Goal: Task Accomplishment & Management: Manage account settings

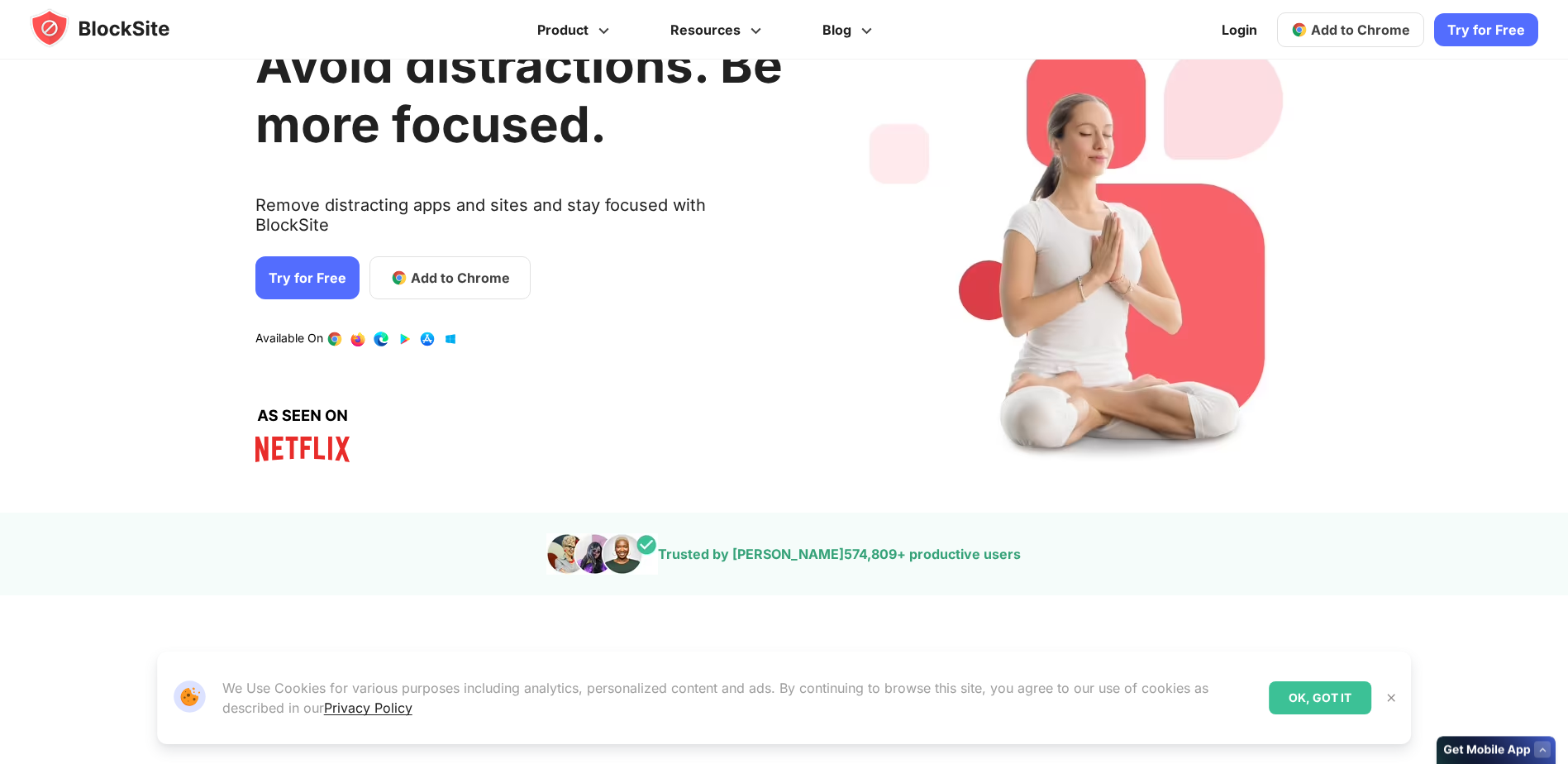
click at [373, 331] on link "1 / 4" at bounding box center [381, 339] width 16 height 16
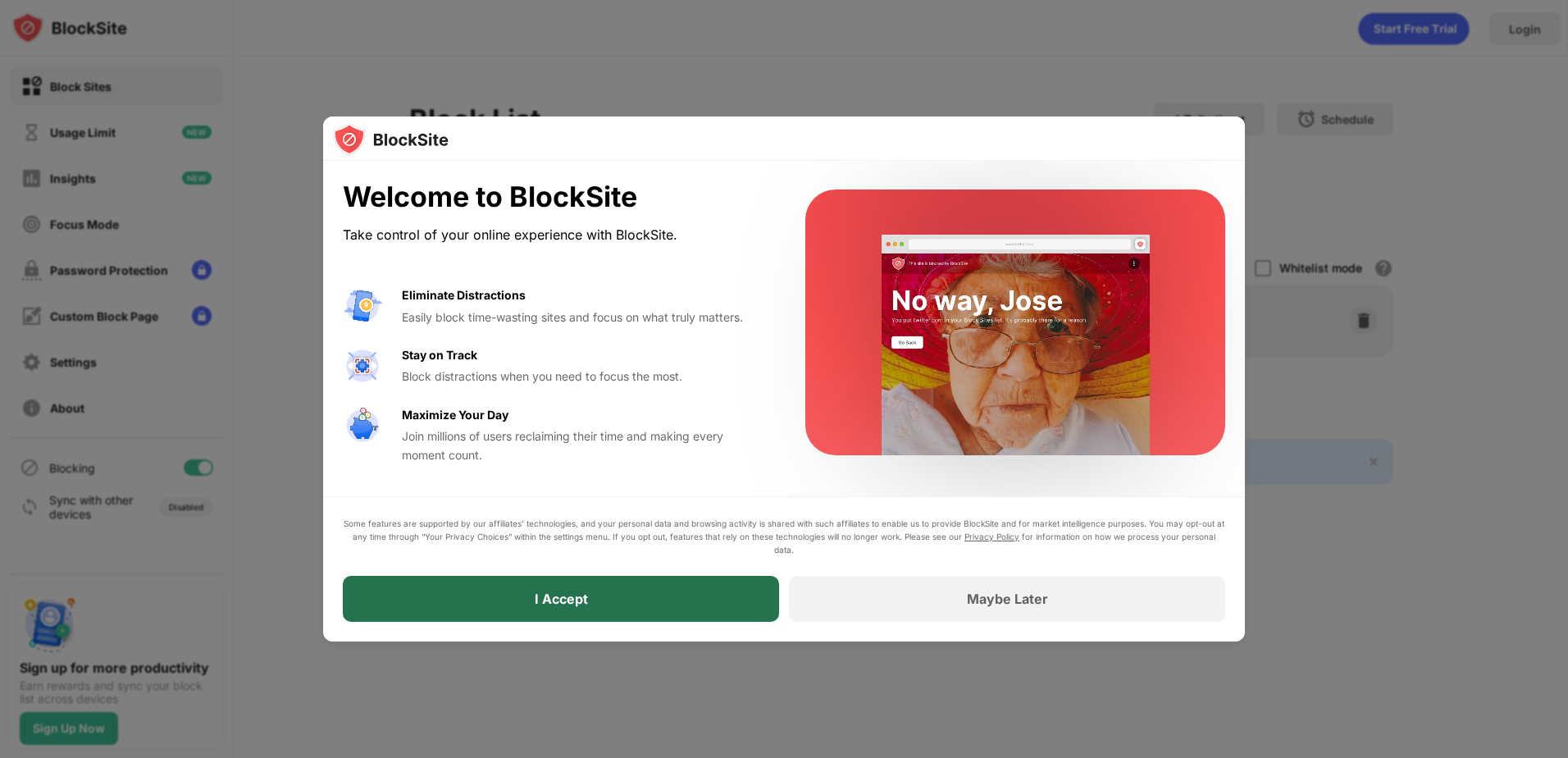
click at [709, 604] on div "I Accept" at bounding box center [560, 599] width 436 height 46
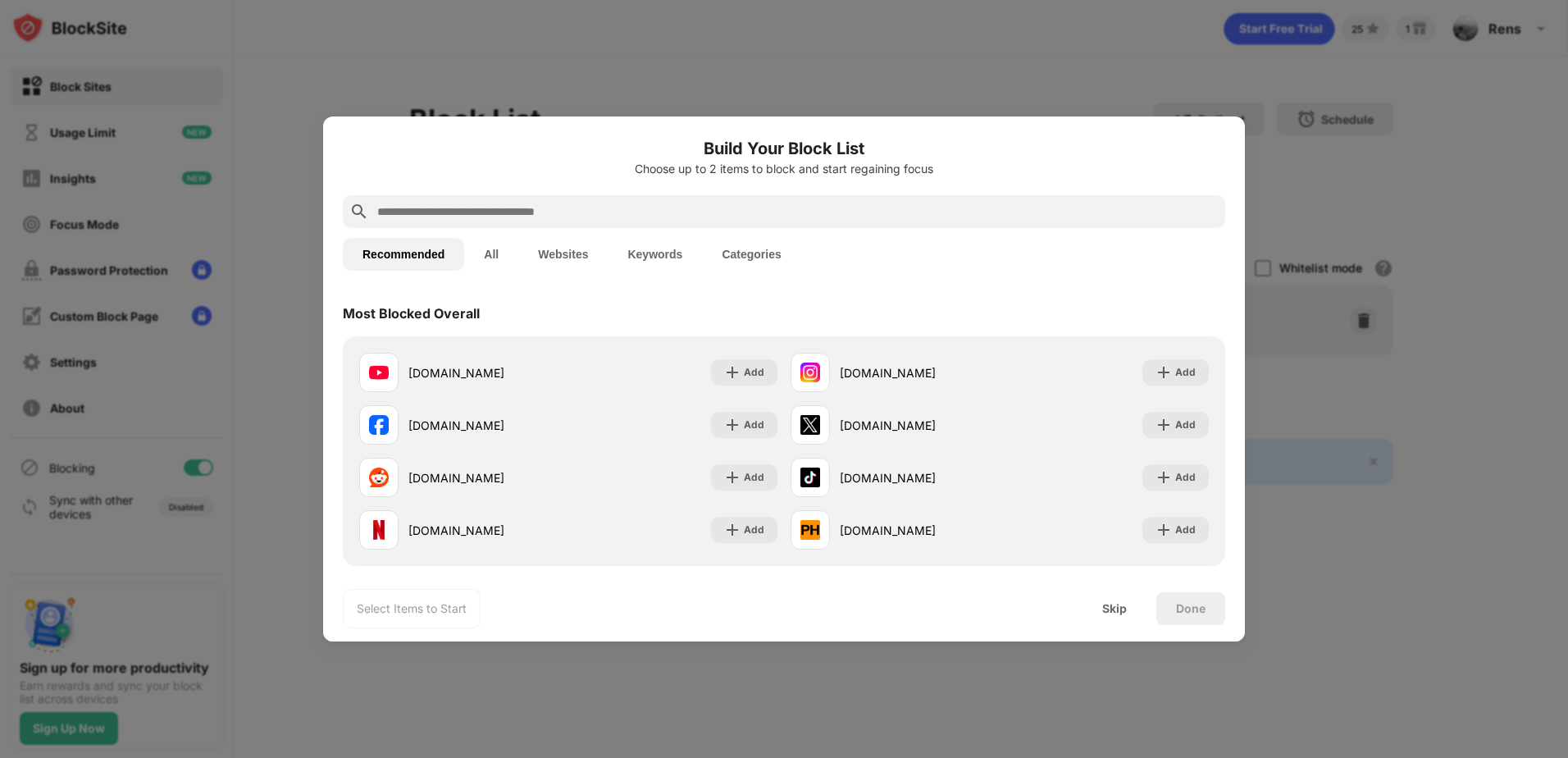
click at [487, 263] on button "All" at bounding box center [491, 254] width 54 height 33
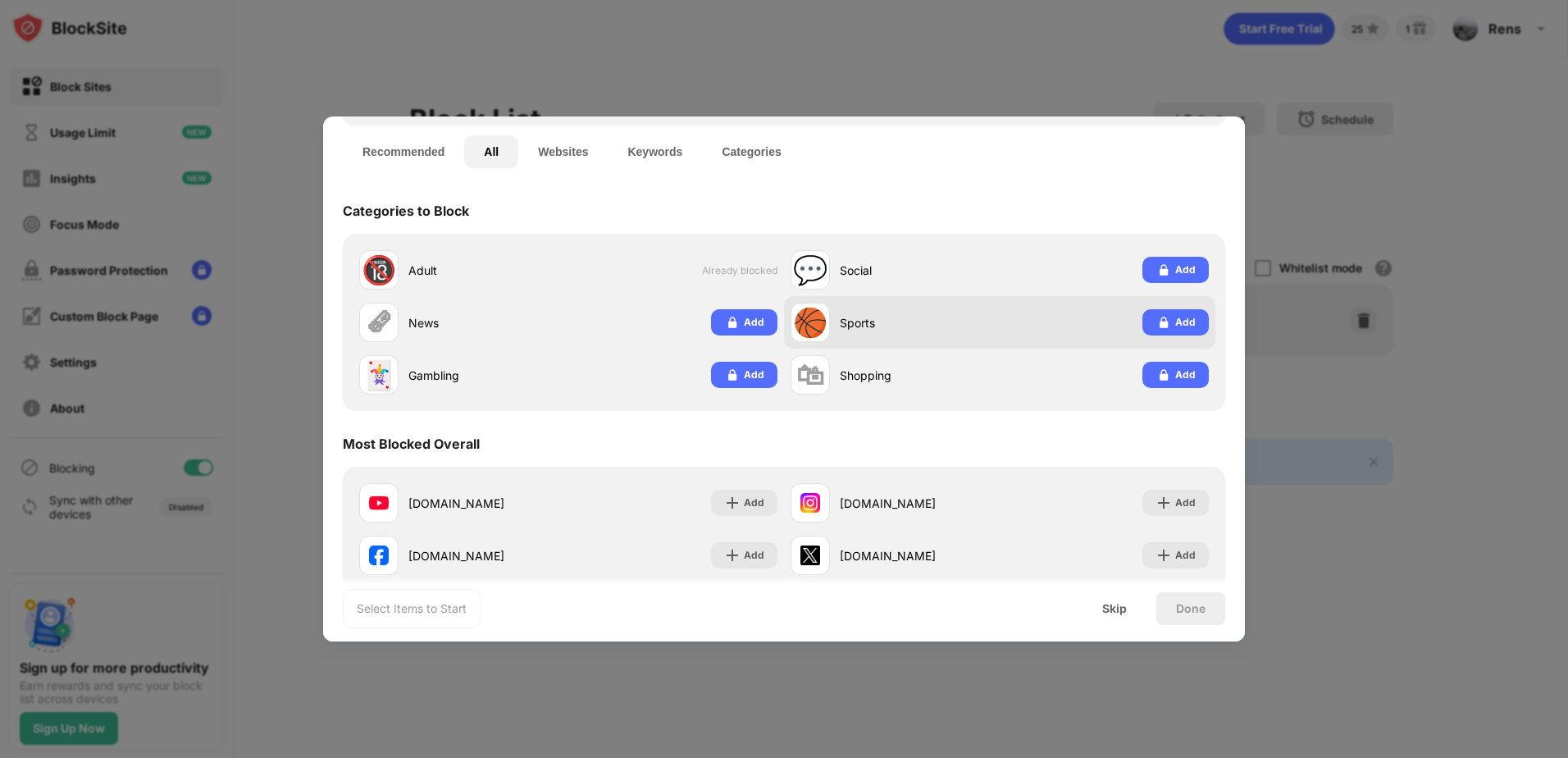
scroll to position [164, 0]
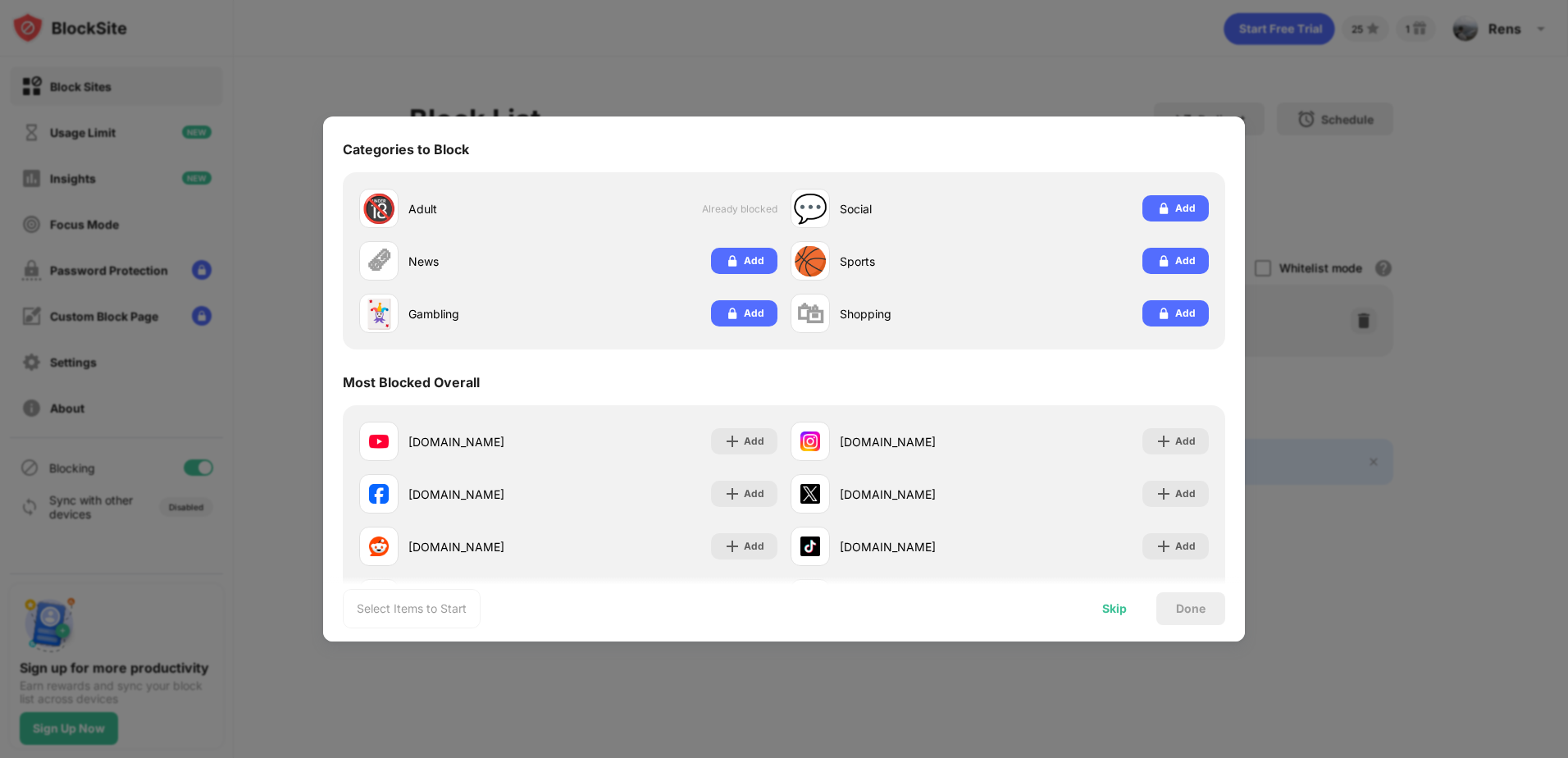
click at [1122, 607] on div "Skip" at bounding box center [1114, 609] width 25 height 13
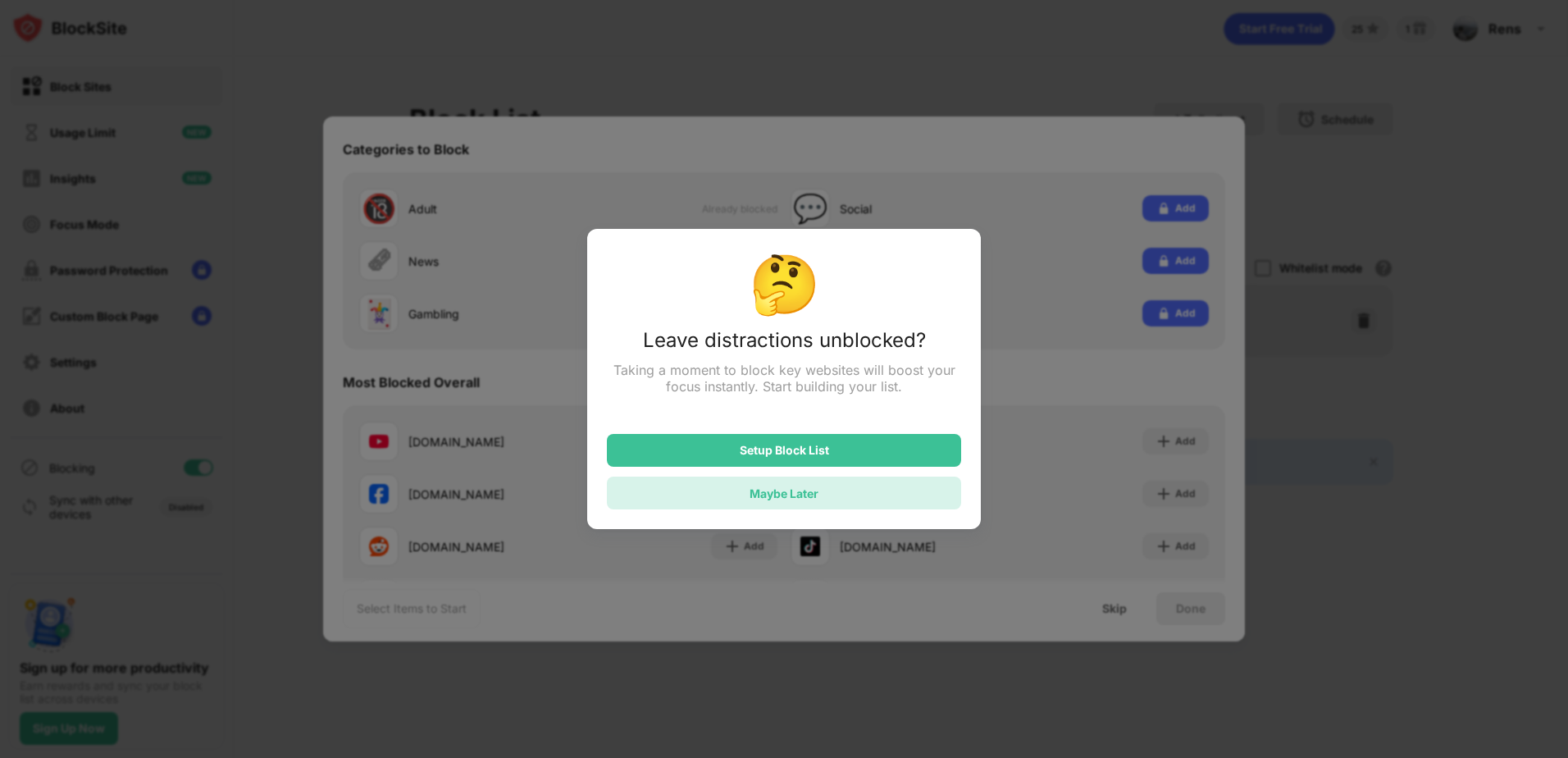
click at [793, 496] on div "Maybe Later" at bounding box center [784, 494] width 68 height 14
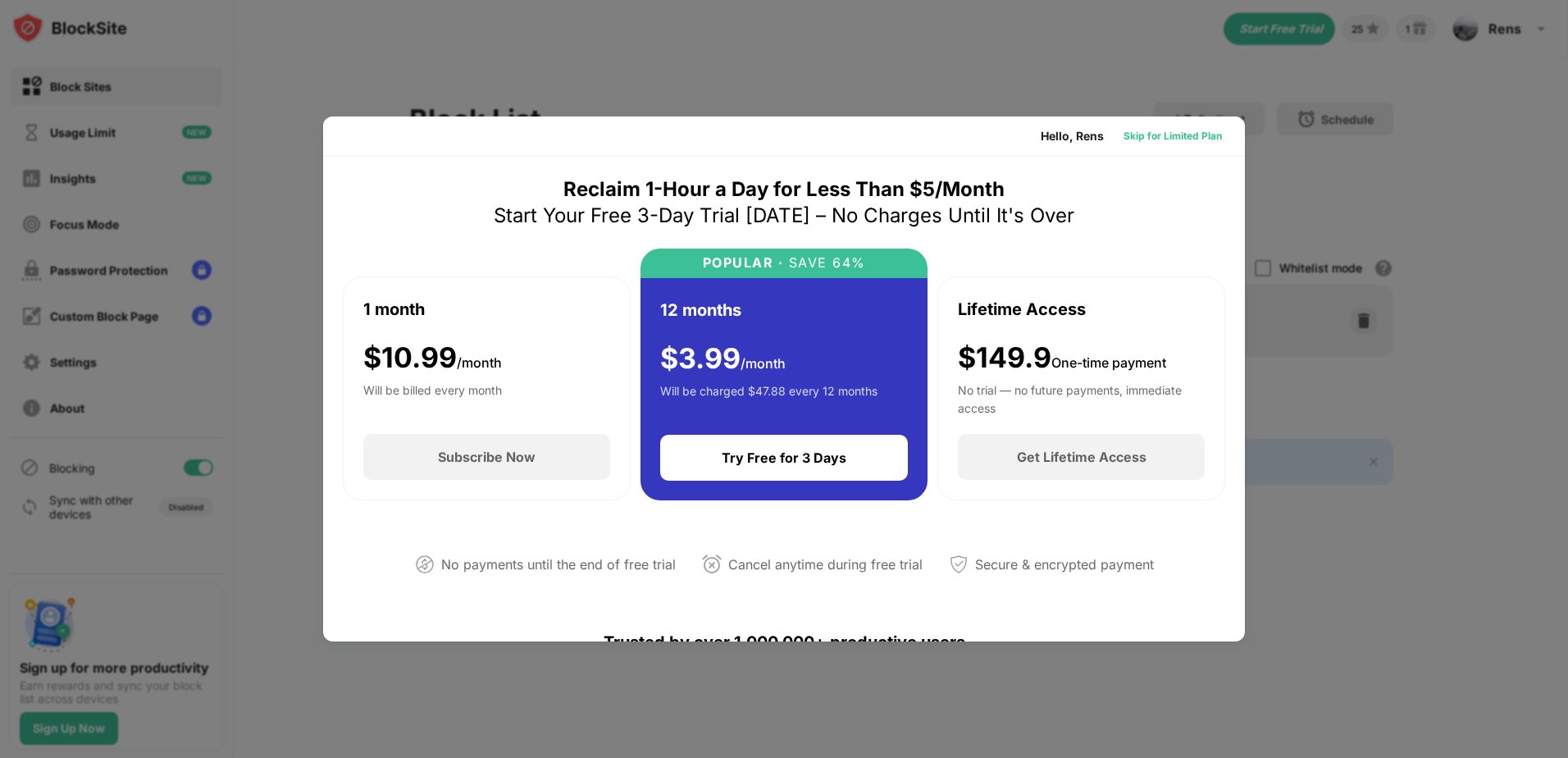
click at [1154, 131] on div "Skip for Limited Plan" at bounding box center [1172, 136] width 99 height 16
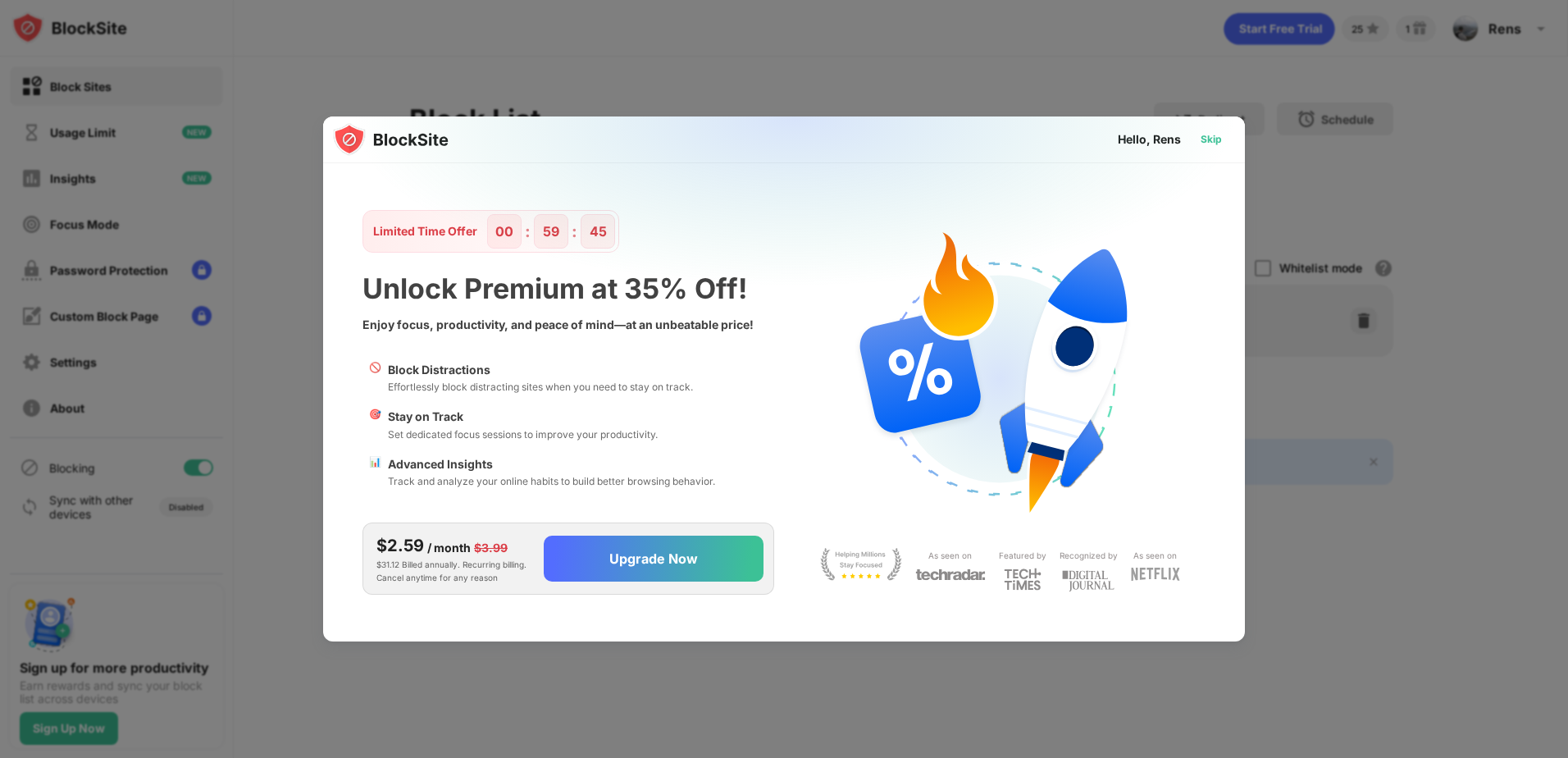
click at [1219, 138] on div "Skip" at bounding box center [1211, 139] width 21 height 16
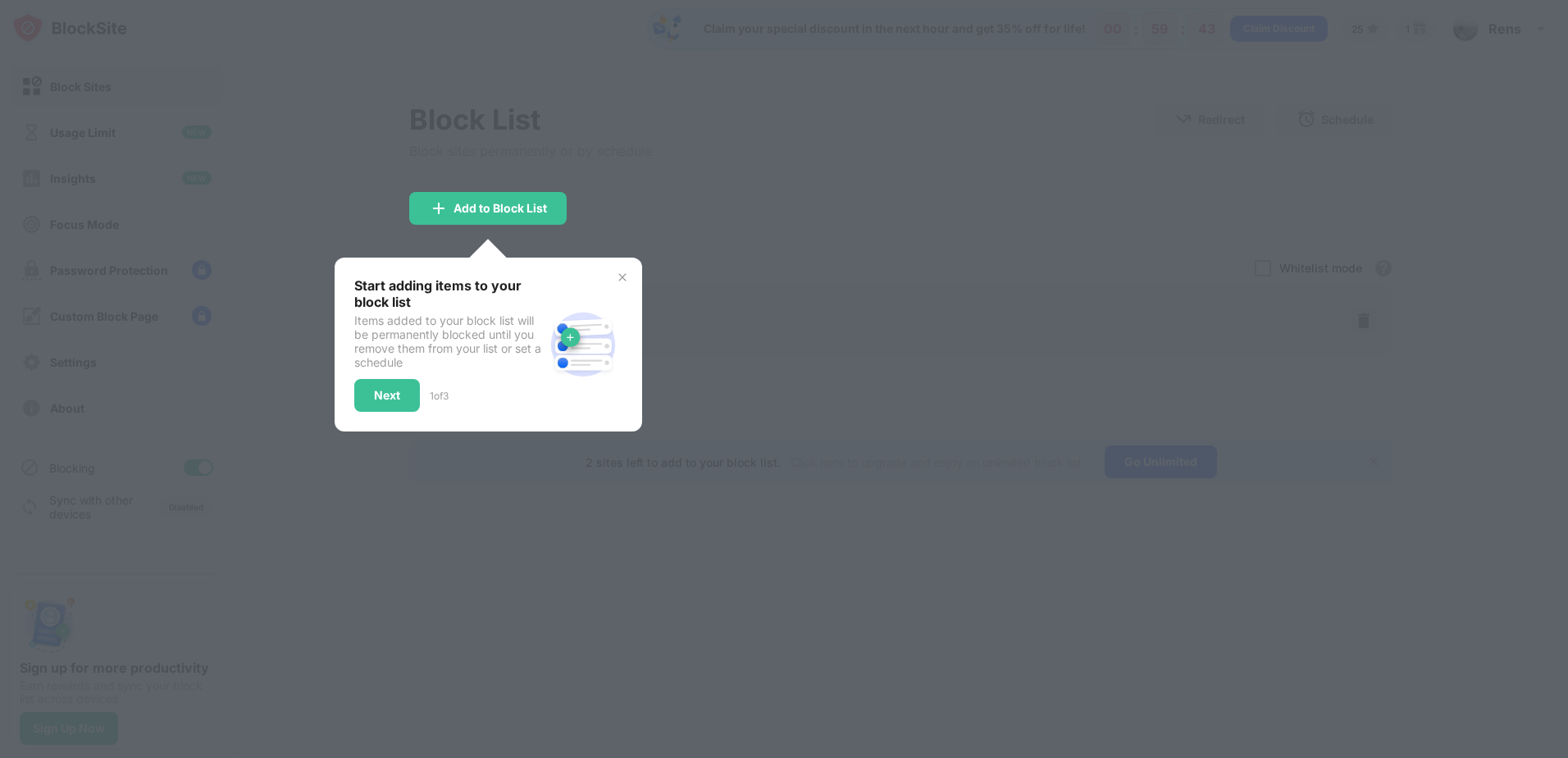
click at [615, 278] on img at bounding box center [622, 277] width 13 height 13
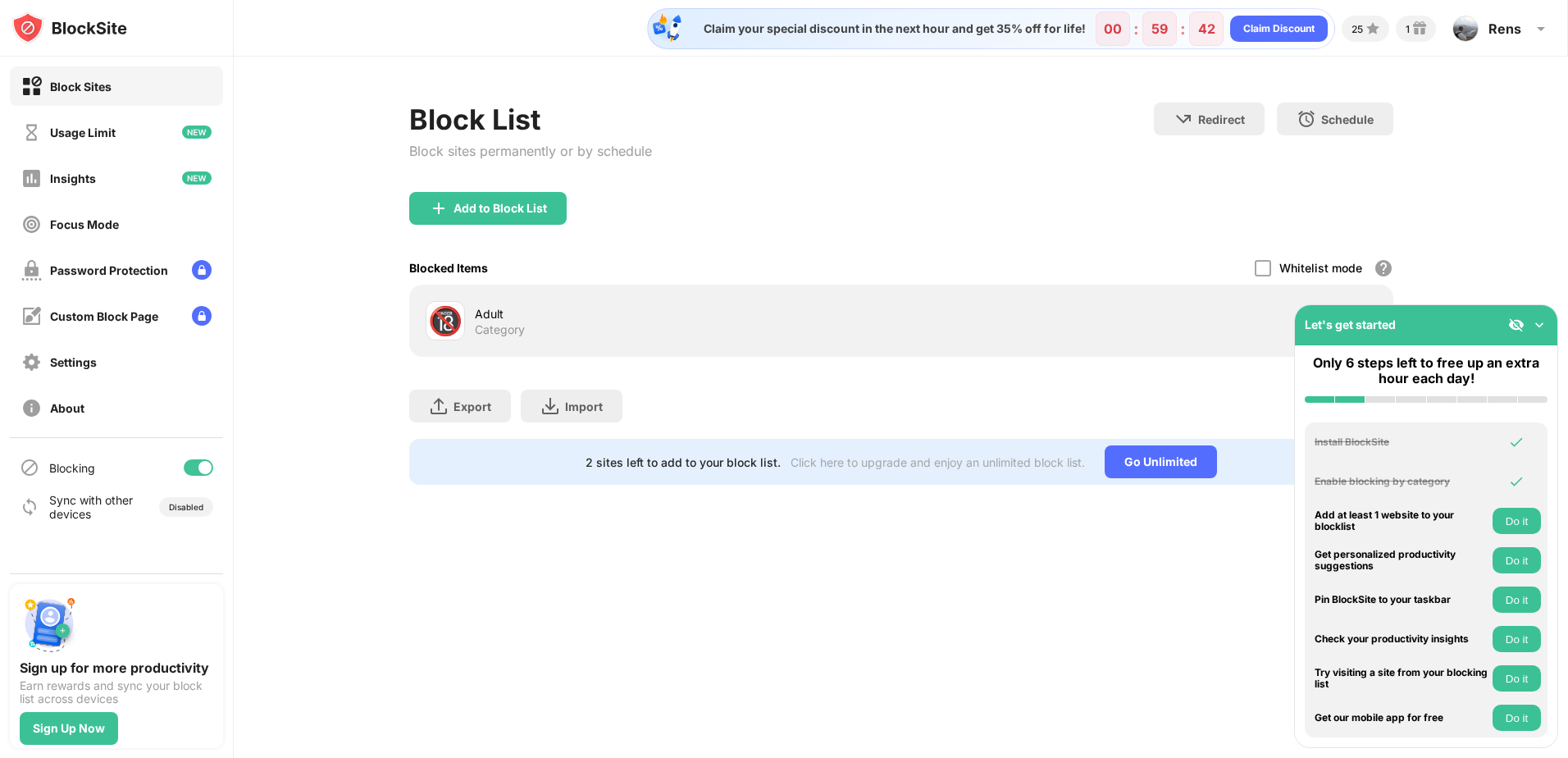
click at [584, 318] on div "Adult" at bounding box center [688, 313] width 426 height 17
click at [1537, 323] on img at bounding box center [1539, 325] width 16 height 16
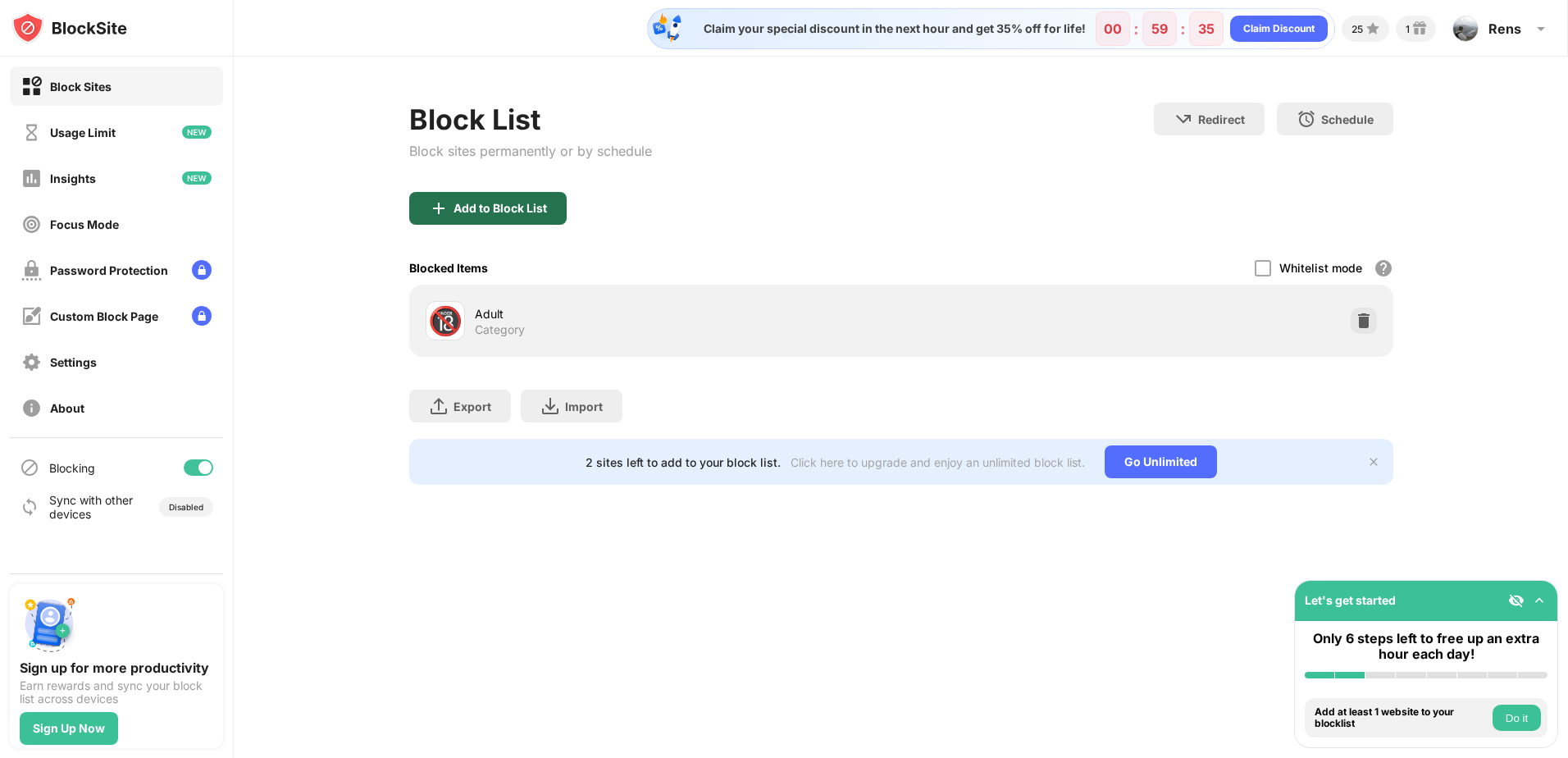
click at [484, 215] on div "Add to Block List" at bounding box center [487, 208] width 157 height 33
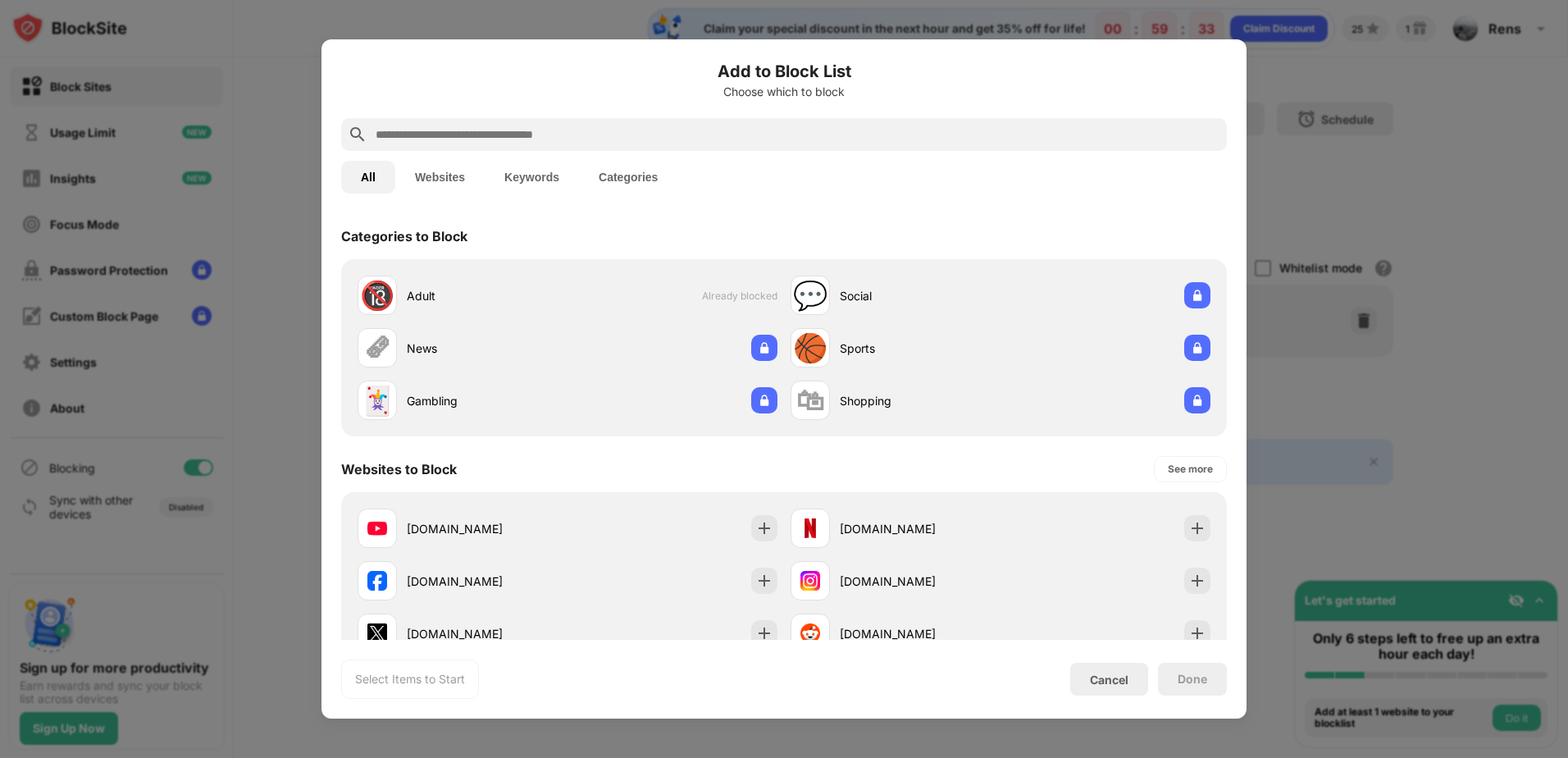
click at [474, 133] on input "text" at bounding box center [796, 134] width 846 height 20
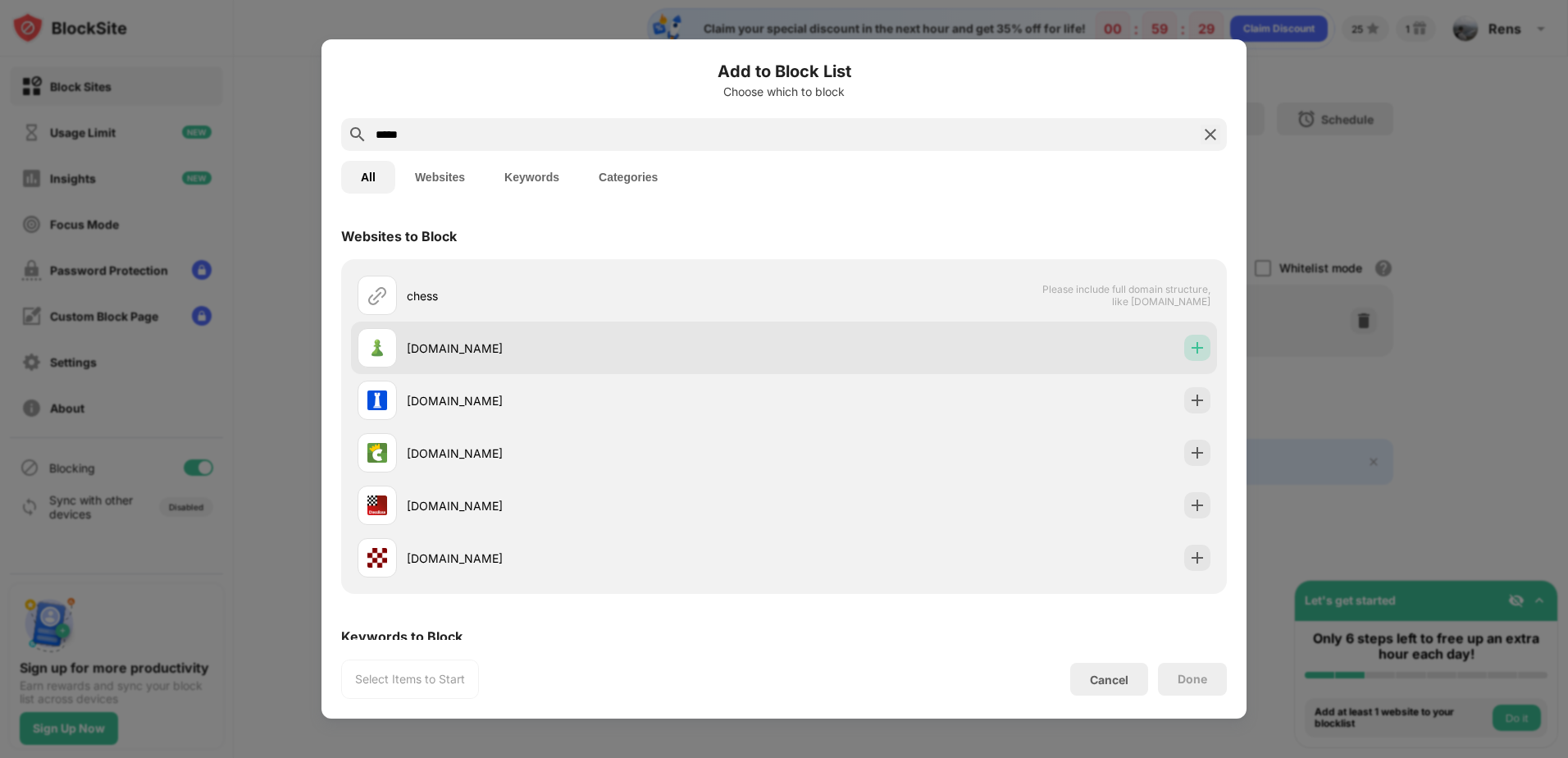
click at [1191, 340] on img at bounding box center [1197, 348] width 16 height 16
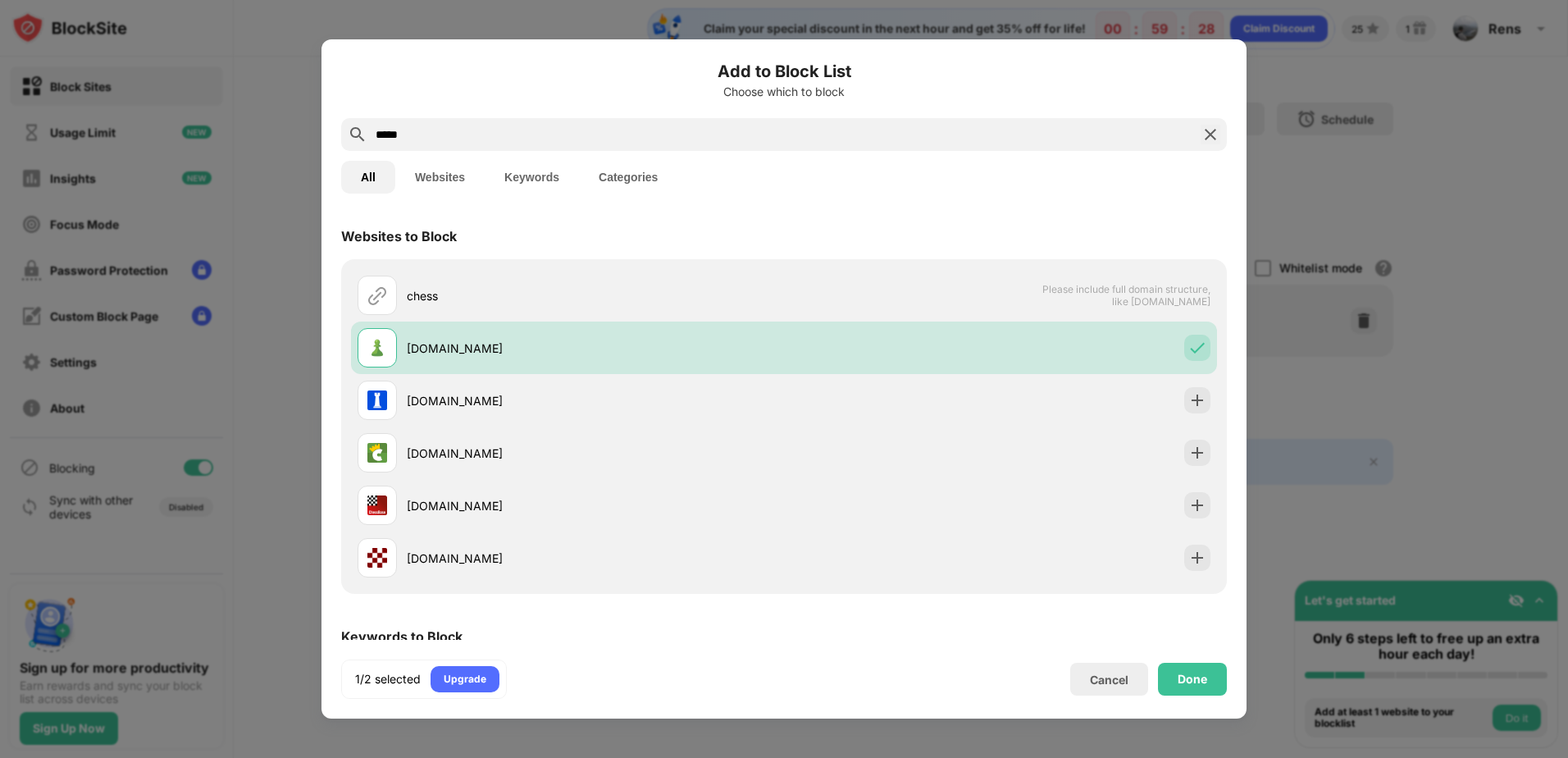
drag, startPoint x: 462, startPoint y: 141, endPoint x: 113, endPoint y: 130, distance: 349.2
click at [119, 757] on div "Add to Block List Choose which to block ***** All Websites Keywords Categories …" at bounding box center [784, 758] width 1568 height 0
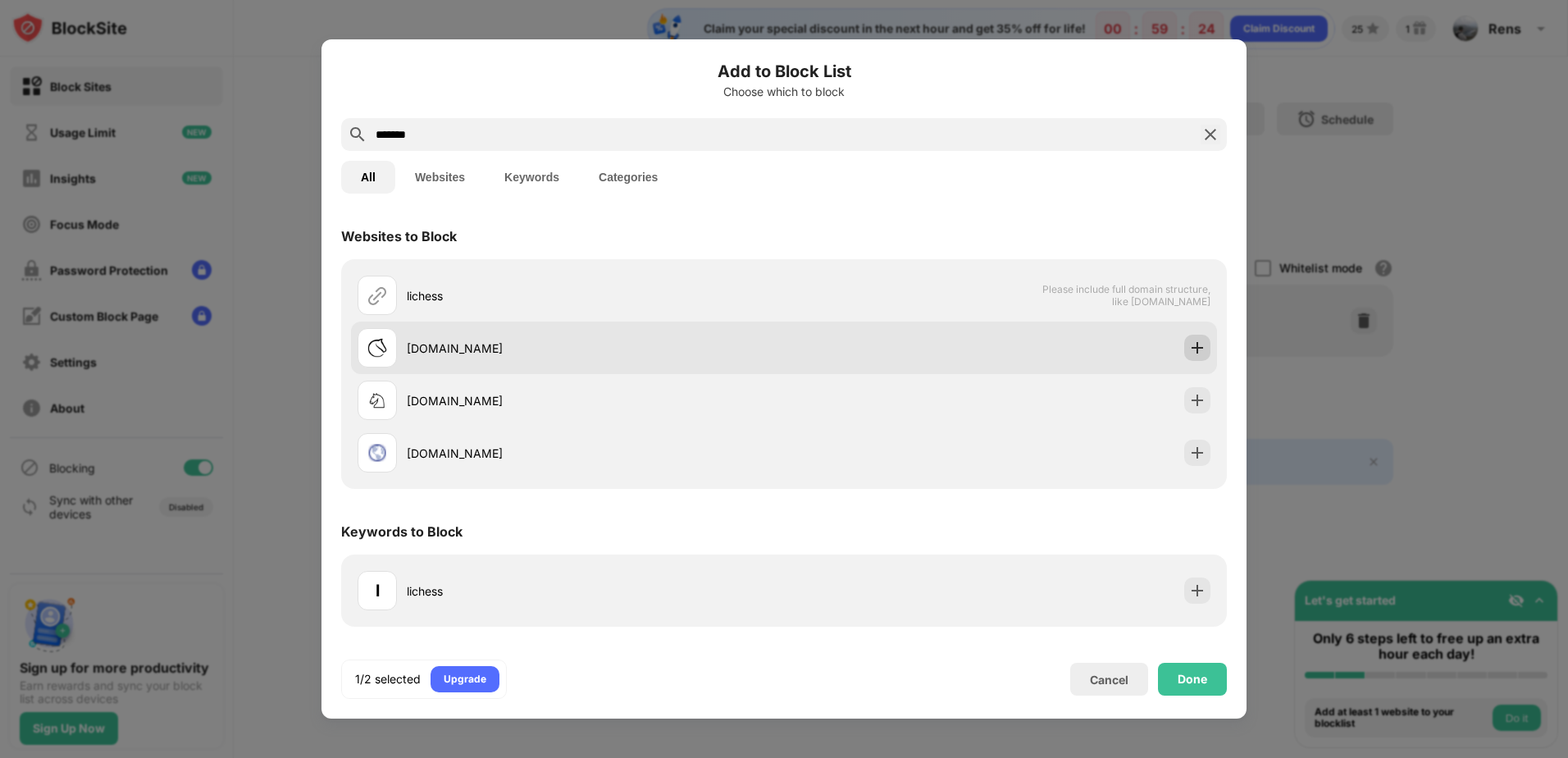
type input "*******"
click at [1210, 352] on div "lichess.org" at bounding box center [784, 347] width 865 height 52
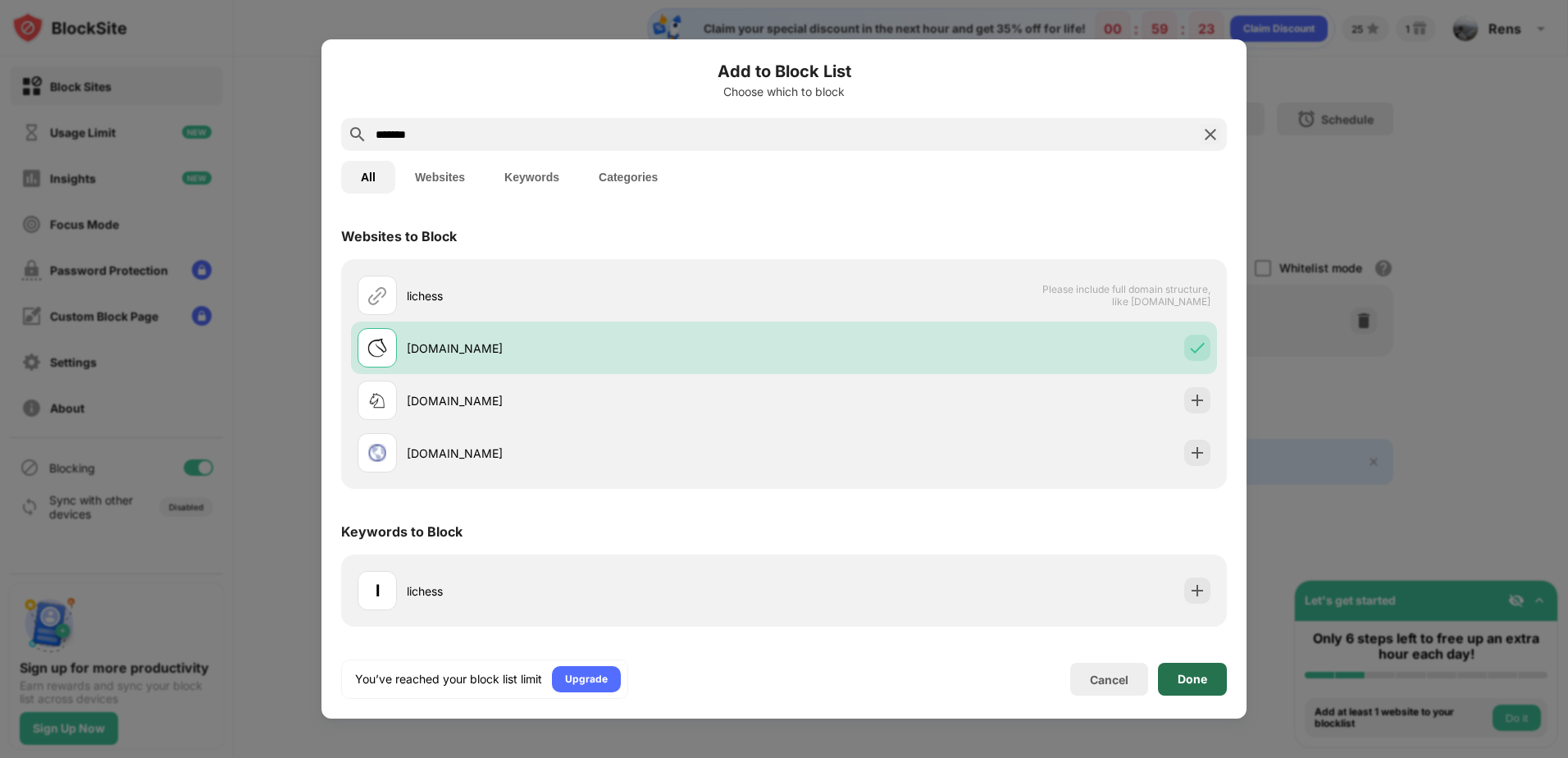
click at [1195, 674] on div "Done" at bounding box center [1192, 679] width 29 height 13
